Goal: Contribute content: Add original content to the website for others to see

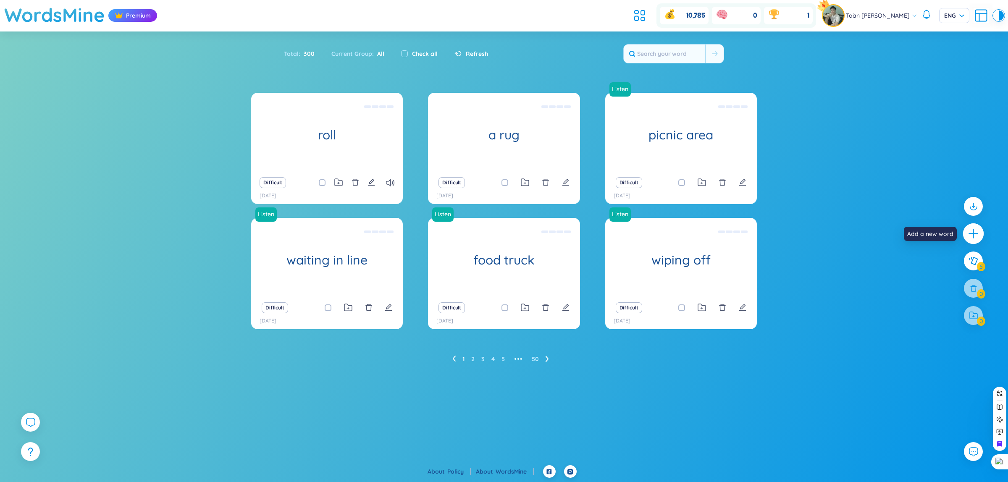
drag, startPoint x: 976, startPoint y: 234, endPoint x: 951, endPoint y: 243, distance: 25.9
click at [976, 234] on icon "plus" at bounding box center [973, 233] width 10 height 10
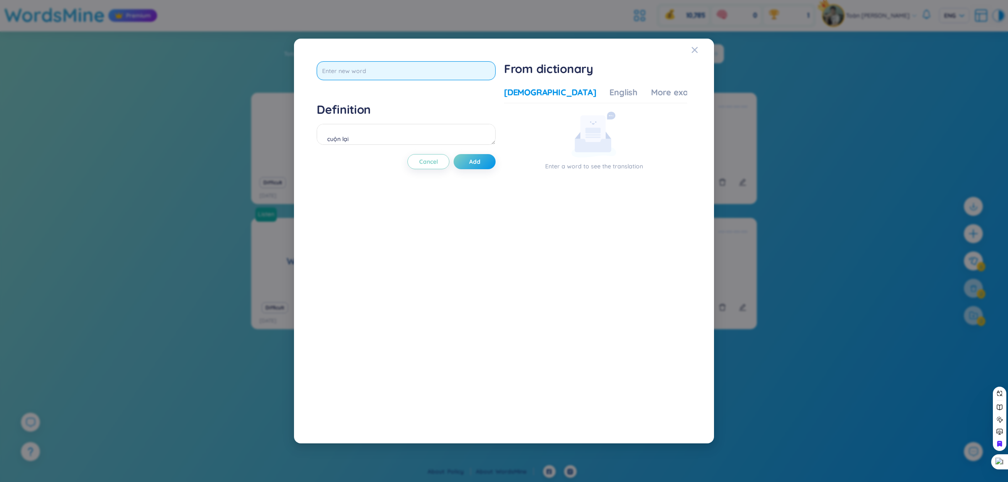
click at [399, 64] on input "text" at bounding box center [406, 70] width 179 height 19
type input "sweeping"
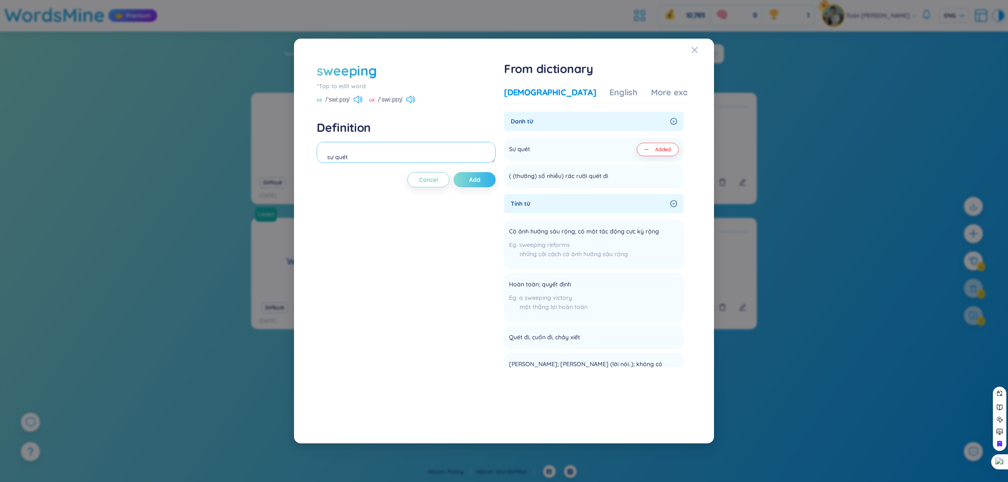
type textarea "sự quét"
click at [485, 182] on button "Add" at bounding box center [475, 179] width 42 height 15
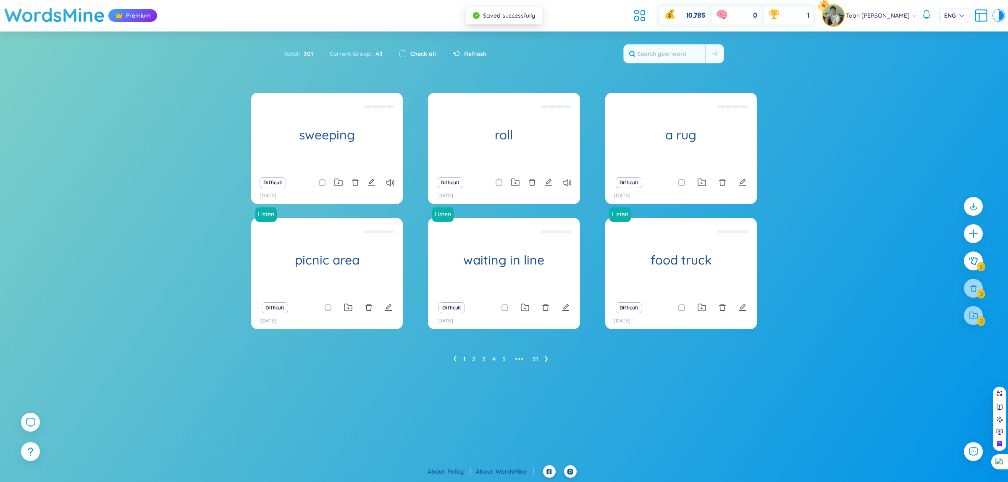
click at [975, 232] on icon "plus" at bounding box center [973, 233] width 10 height 10
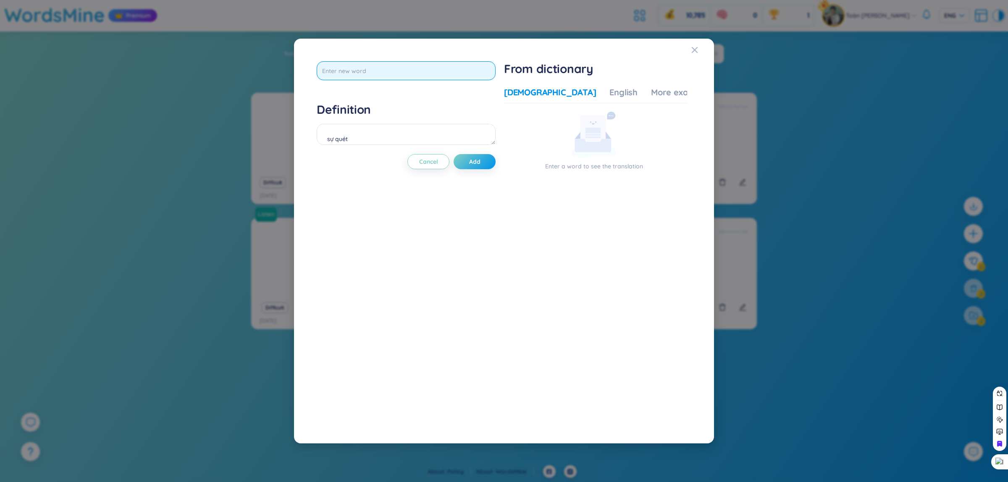
click at [382, 70] on input "text" at bounding box center [406, 70] width 179 height 19
type input "patio"
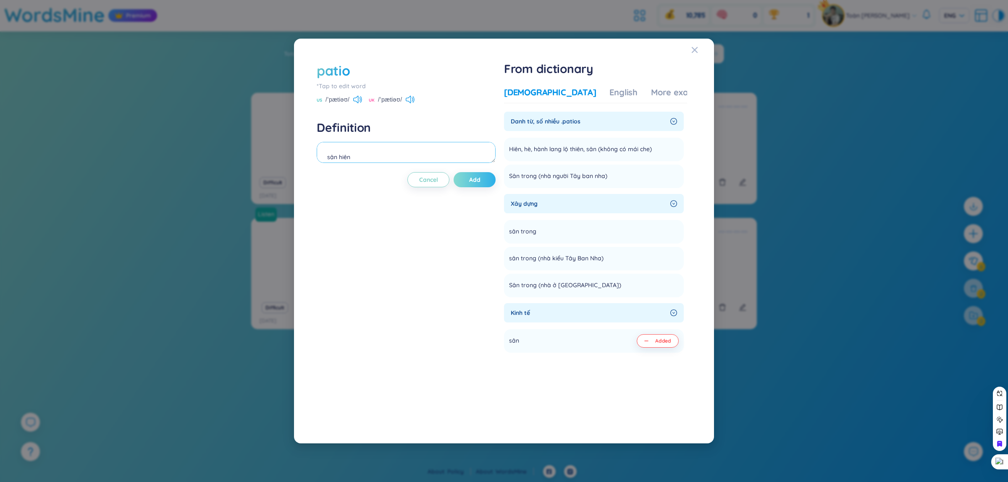
type textarea "sân hiên"
click at [485, 184] on button "Add" at bounding box center [475, 179] width 42 height 15
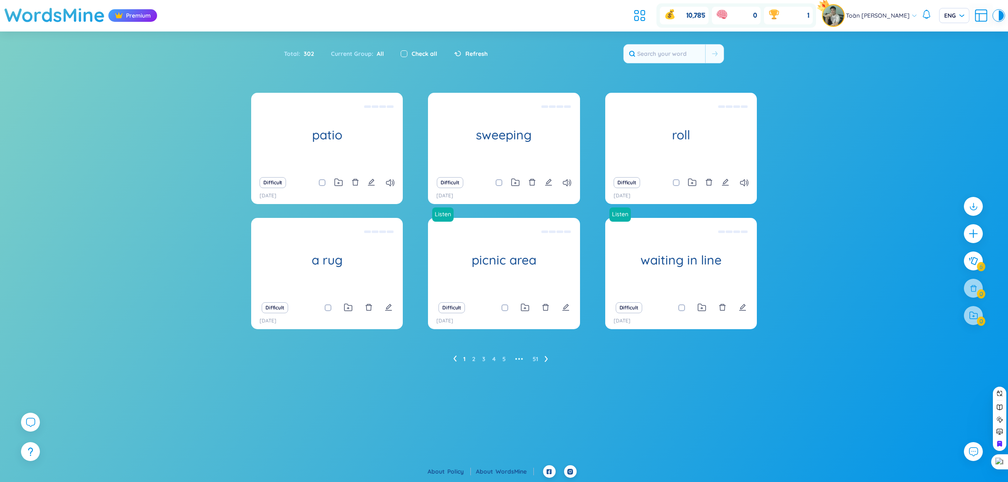
click at [401, 51] on input "checkbox" at bounding box center [404, 53] width 7 height 7
checkbox input "true"
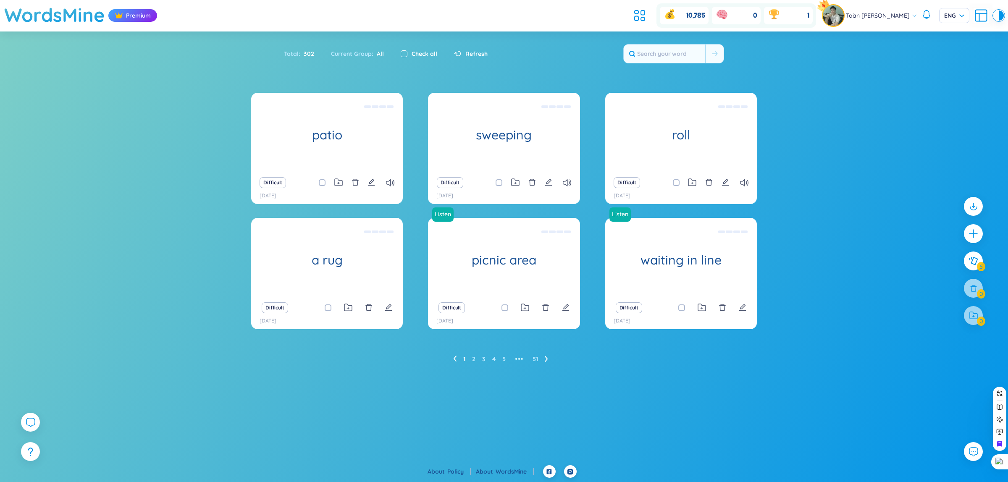
checkbox input "true"
click at [975, 317] on icon at bounding box center [973, 315] width 9 height 9
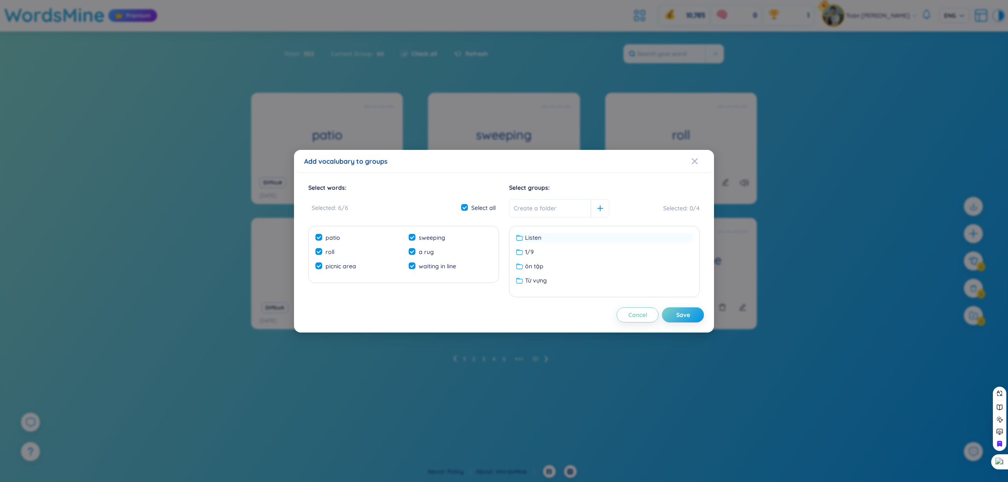
click at [552, 236] on div "Listen" at bounding box center [604, 237] width 176 height 9
click at [579, 226] on div "Listen 1/9 ôn tập Từ vựng No data to display" at bounding box center [604, 261] width 191 height 71
click at [689, 315] on div "Save" at bounding box center [683, 314] width 14 height 9
checkbox input "false"
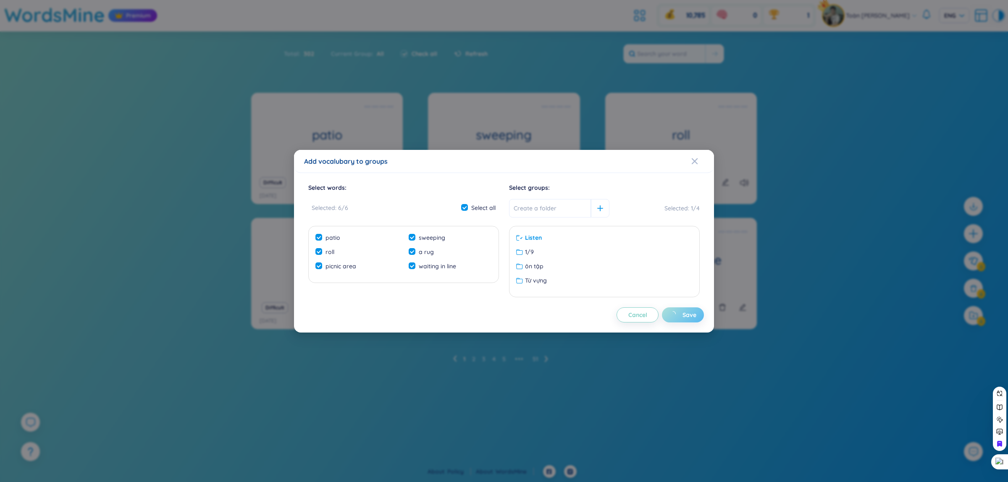
checkbox input "false"
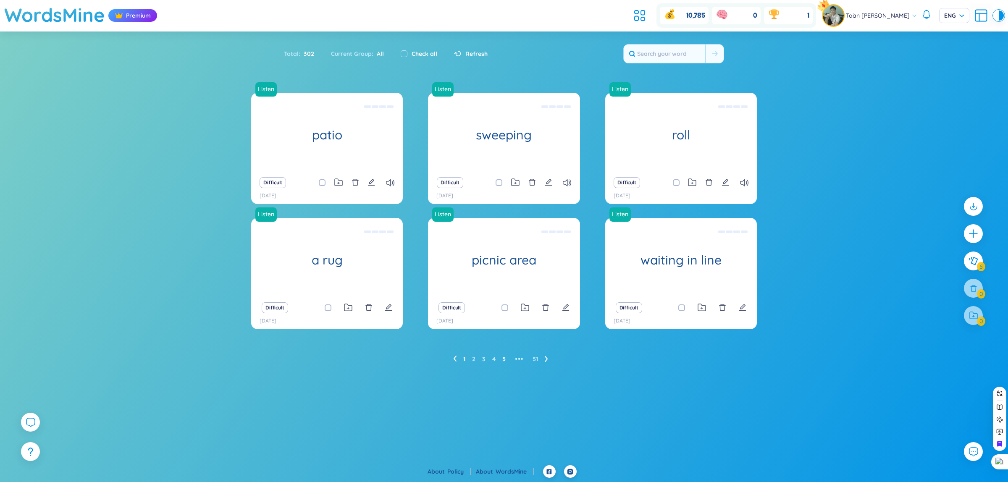
click at [504, 358] on link "5" at bounding box center [503, 359] width 3 height 13
click at [509, 360] on link "6" at bounding box center [508, 359] width 3 height 13
